Goal: Task Accomplishment & Management: Use online tool/utility

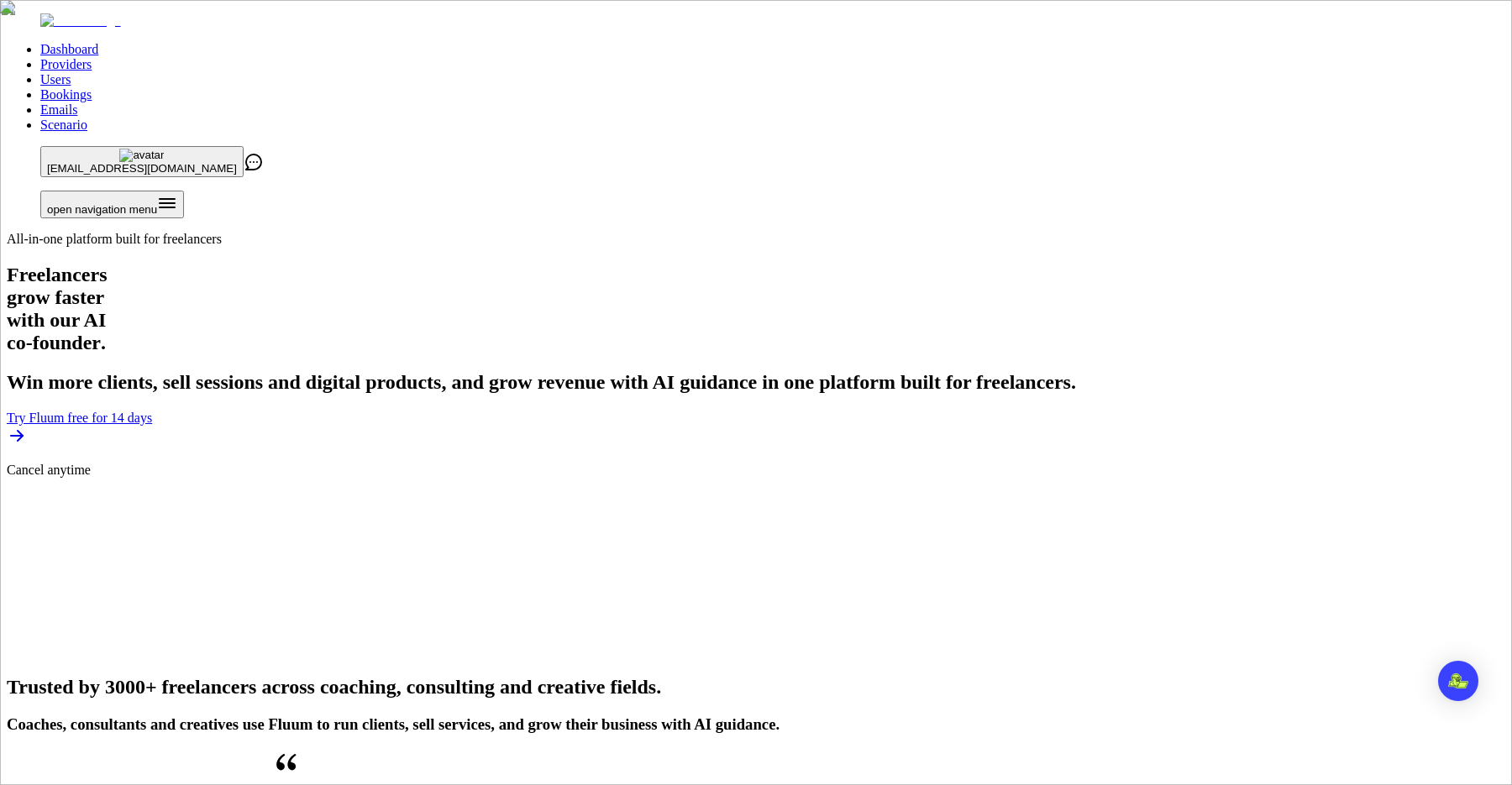
click at [91, 57] on link "Providers" at bounding box center [66, 64] width 52 height 14
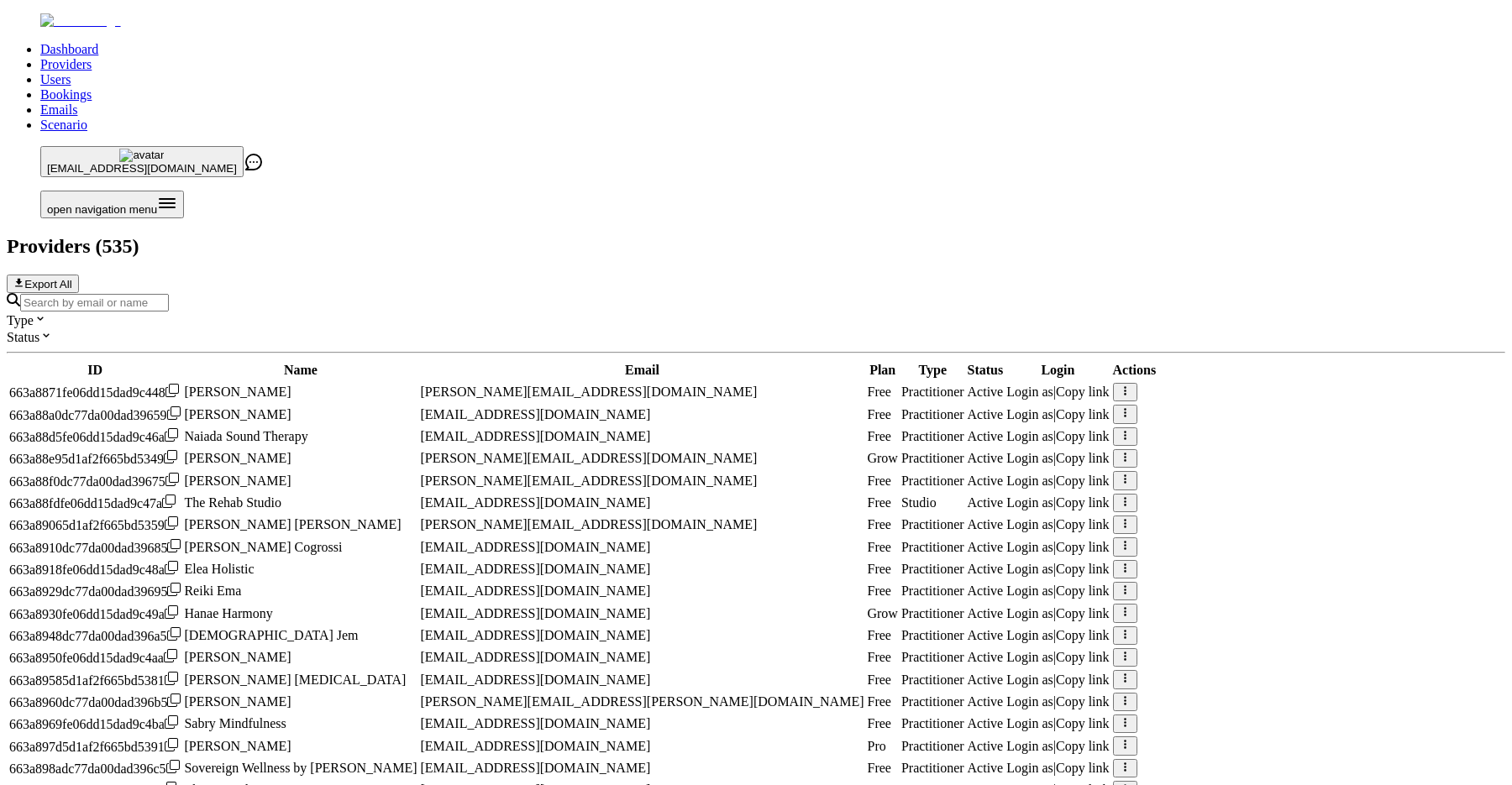
click at [169, 294] on input "Search by email or name" at bounding box center [95, 303] width 149 height 18
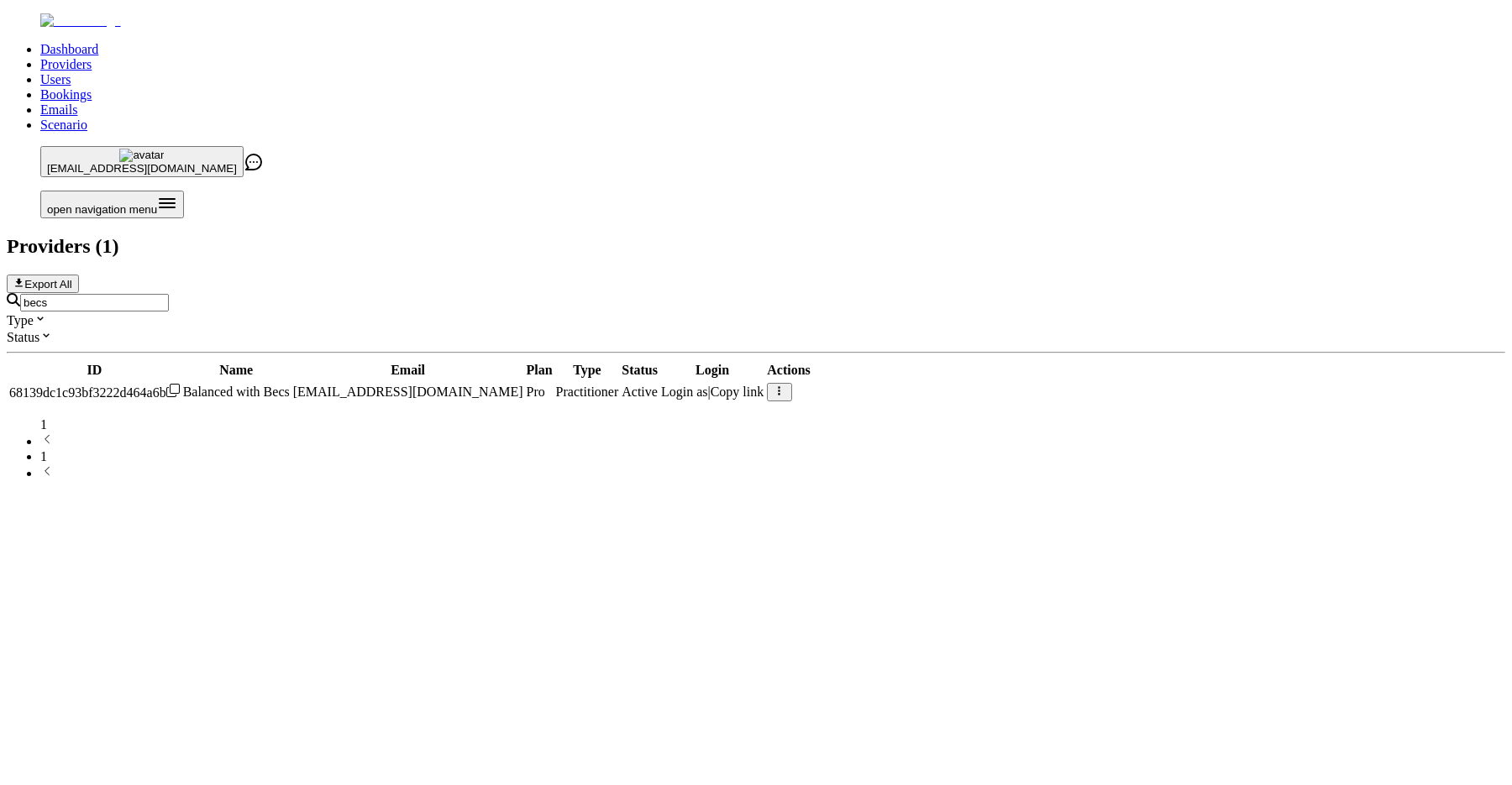
type input "becs"
click at [708, 384] on span "Login as" at bounding box center [685, 391] width 47 height 14
